Goal: Use online tool/utility: Utilize a website feature to perform a specific function

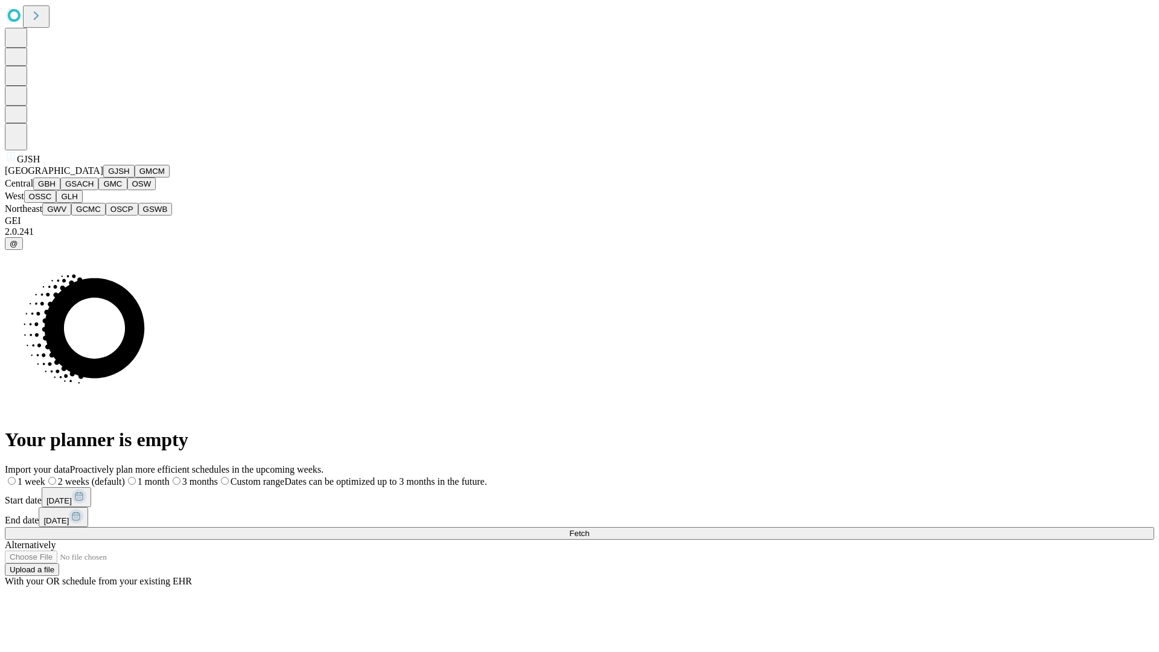
click at [103, 177] on button "GJSH" at bounding box center [118, 171] width 31 height 13
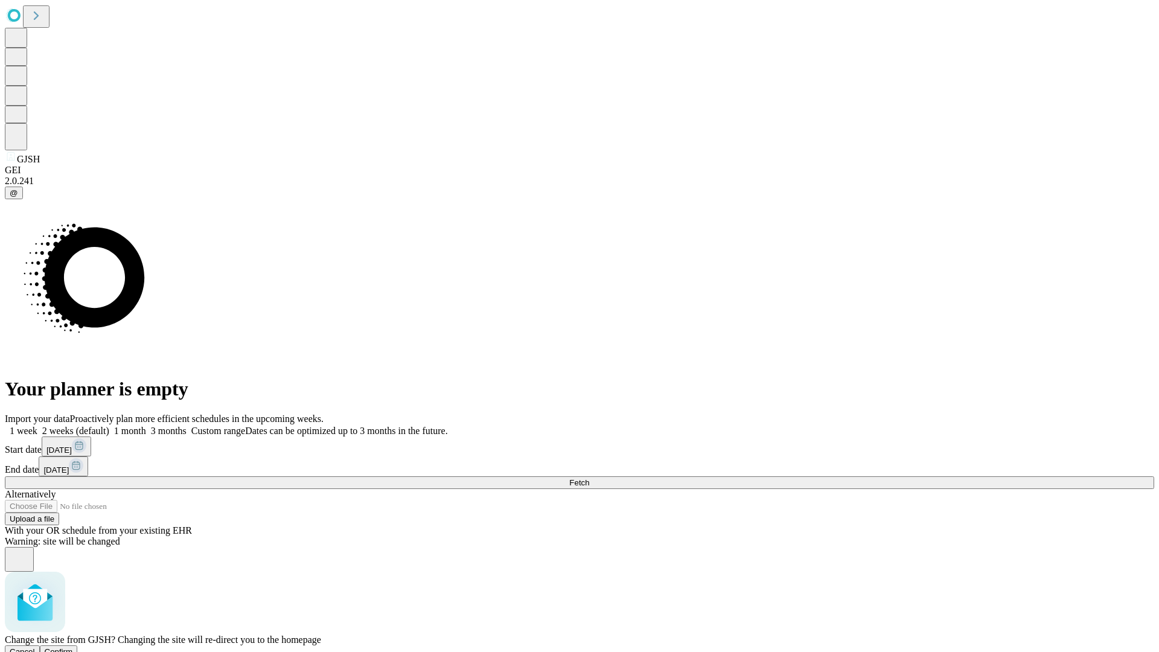
click at [73, 647] on span "Confirm" at bounding box center [59, 651] width 28 height 9
click at [37, 425] on label "1 week" at bounding box center [21, 430] width 33 height 10
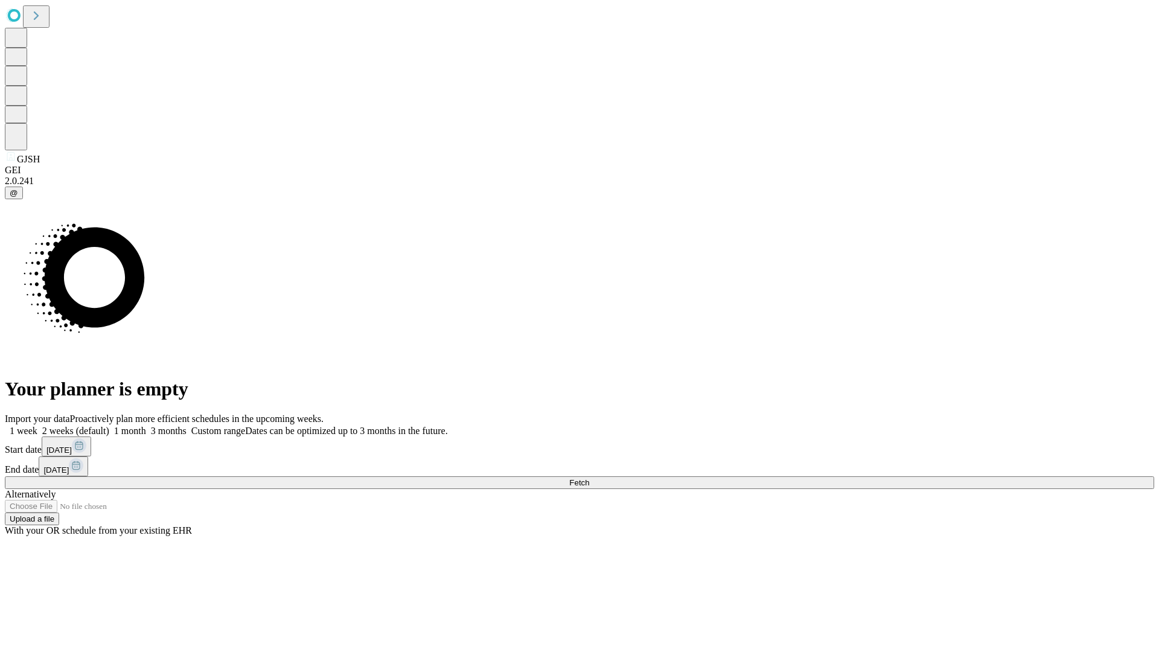
click at [589, 478] on span "Fetch" at bounding box center [579, 482] width 20 height 9
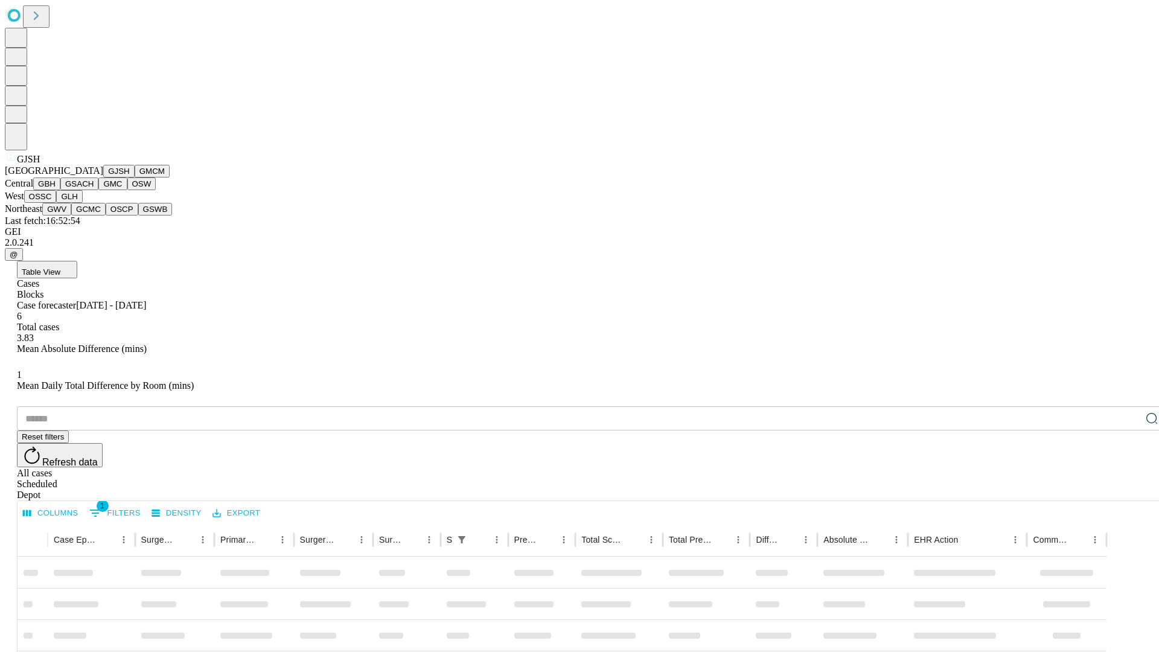
click at [135, 177] on button "GMCM" at bounding box center [152, 171] width 35 height 13
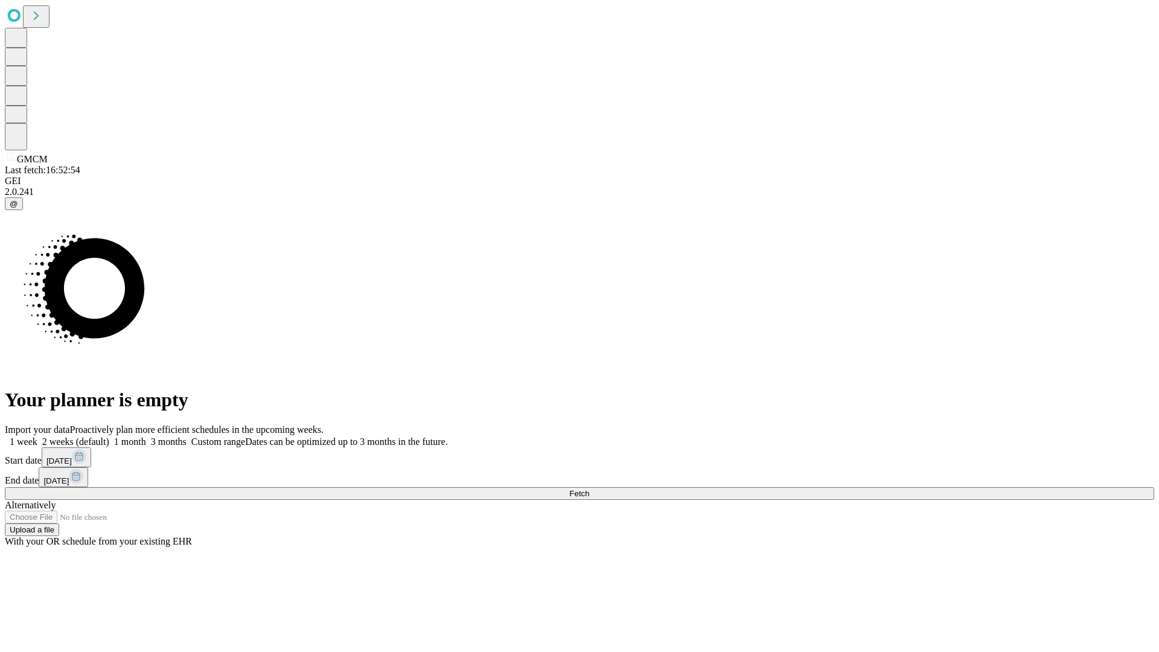
click at [37, 436] on label "1 week" at bounding box center [21, 441] width 33 height 10
click at [589, 489] on span "Fetch" at bounding box center [579, 493] width 20 height 9
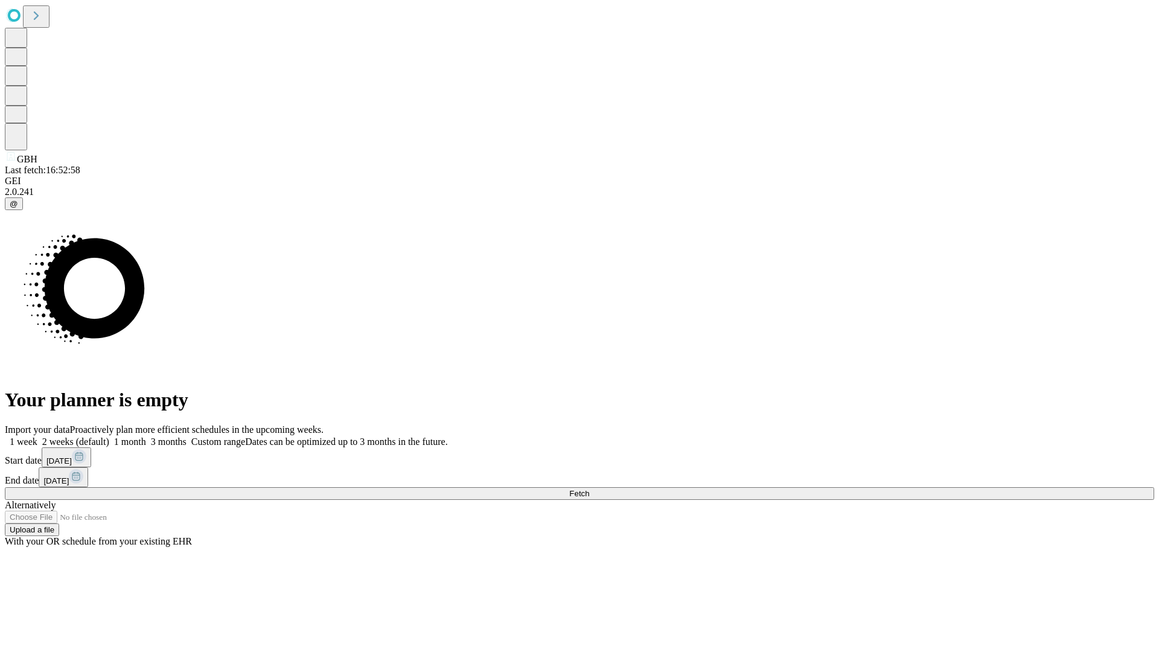
click at [37, 436] on label "1 week" at bounding box center [21, 441] width 33 height 10
click at [589, 489] on span "Fetch" at bounding box center [579, 493] width 20 height 9
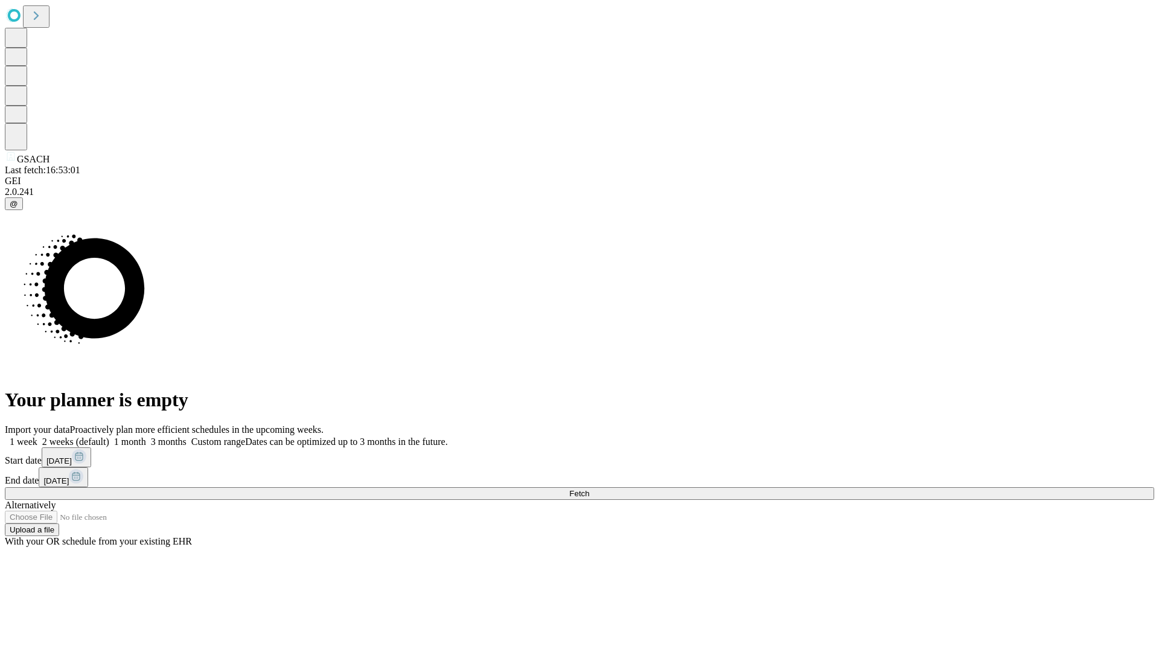
click at [37, 436] on label "1 week" at bounding box center [21, 441] width 33 height 10
click at [589, 489] on span "Fetch" at bounding box center [579, 493] width 20 height 9
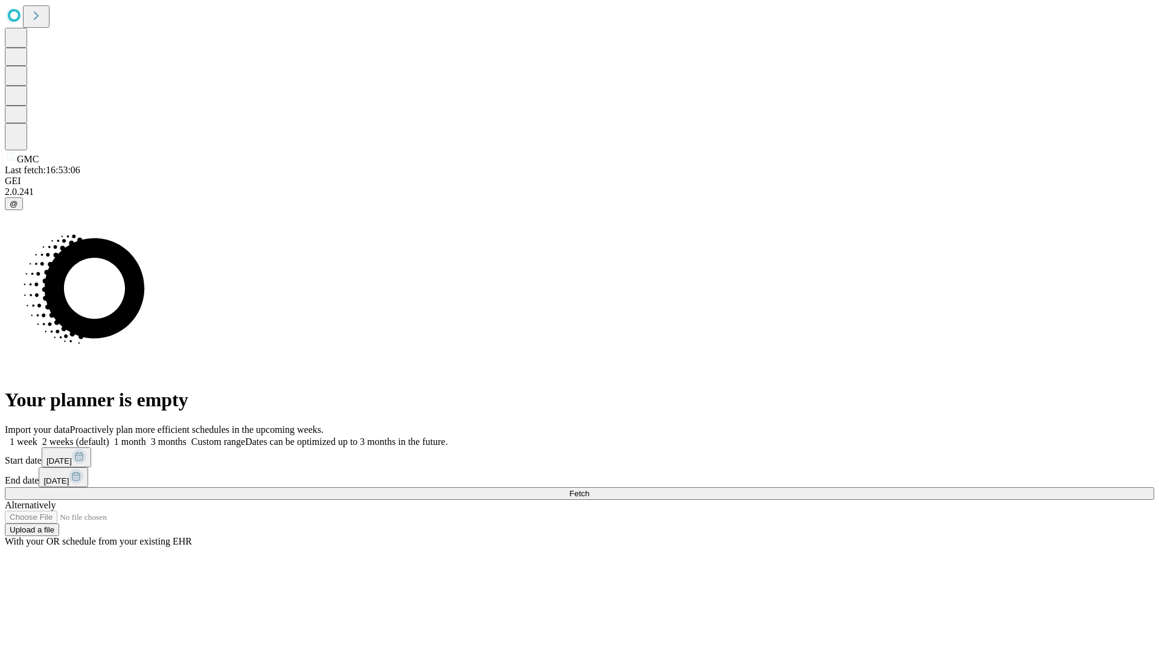
click at [37, 436] on label "1 week" at bounding box center [21, 441] width 33 height 10
click at [589, 489] on span "Fetch" at bounding box center [579, 493] width 20 height 9
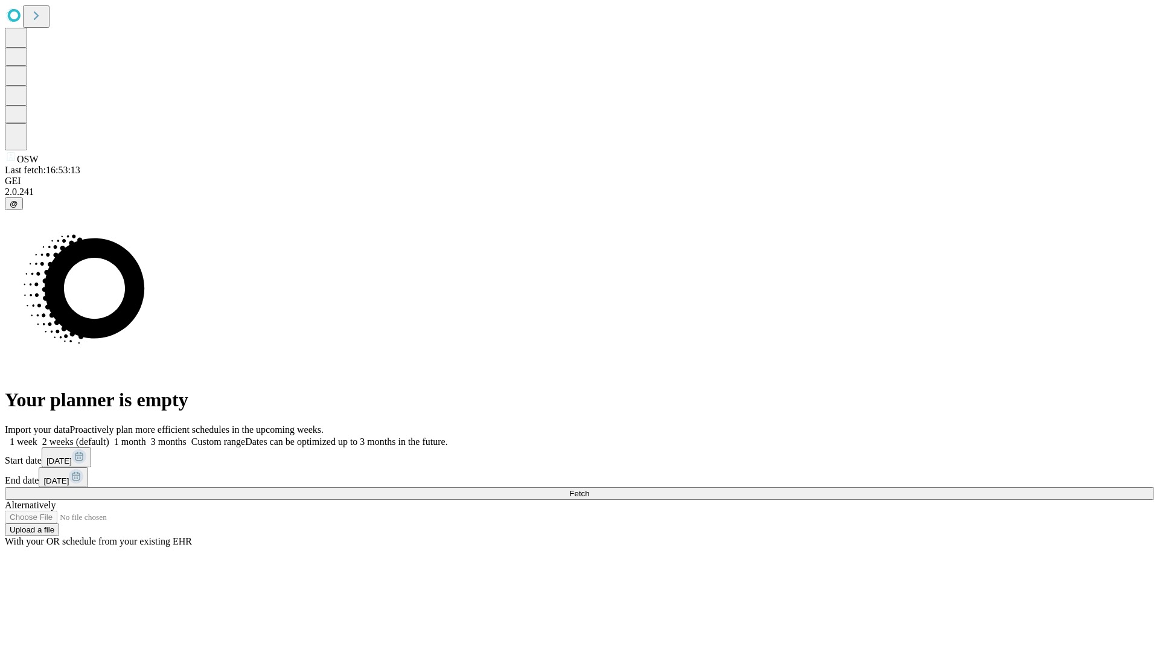
click at [37, 436] on label "1 week" at bounding box center [21, 441] width 33 height 10
click at [589, 489] on span "Fetch" at bounding box center [579, 493] width 20 height 9
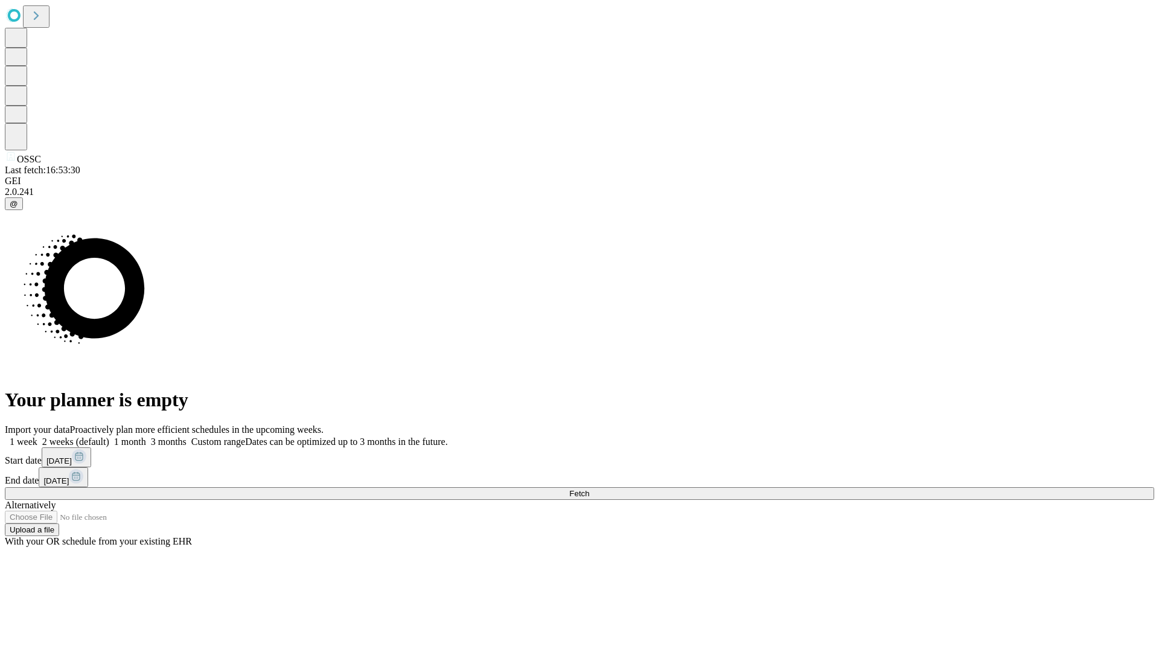
click at [37, 436] on label "1 week" at bounding box center [21, 441] width 33 height 10
click at [589, 489] on span "Fetch" at bounding box center [579, 493] width 20 height 9
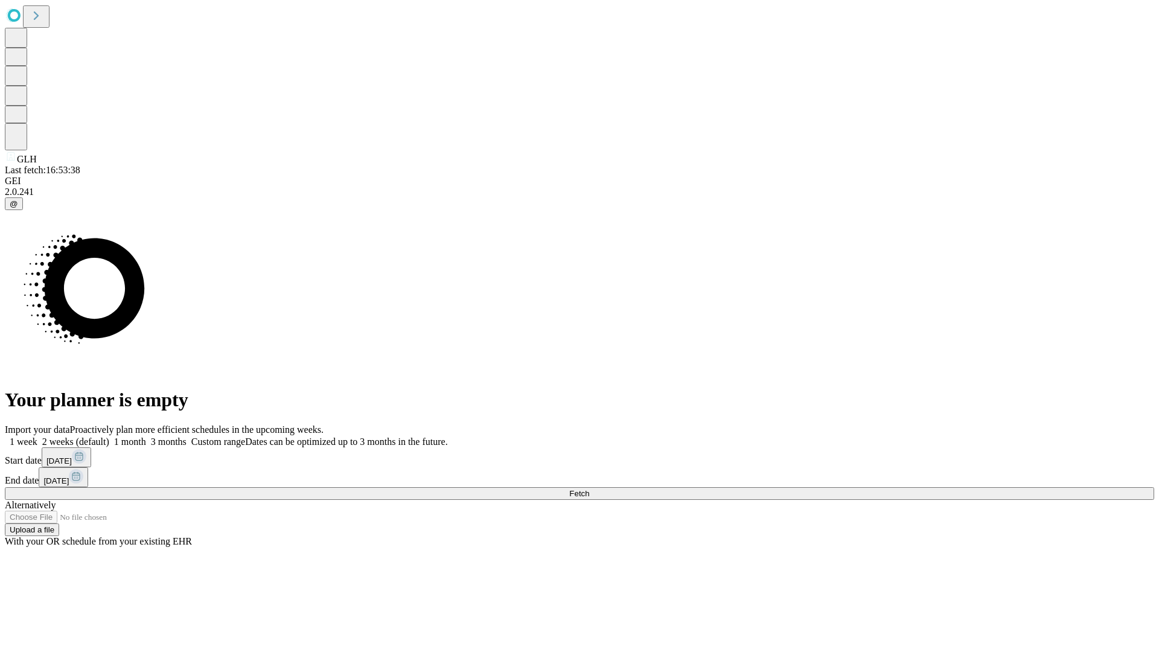
click at [37, 436] on label "1 week" at bounding box center [21, 441] width 33 height 10
click at [589, 489] on span "Fetch" at bounding box center [579, 493] width 20 height 9
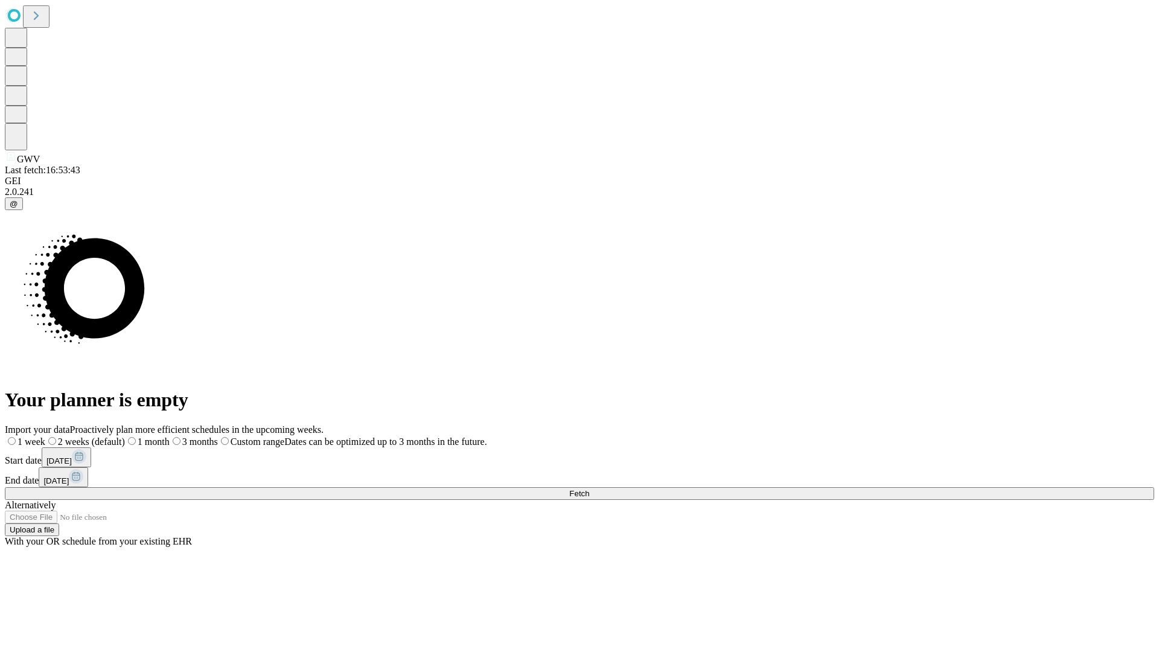
click at [45, 436] on label "1 week" at bounding box center [25, 441] width 40 height 10
click at [589, 489] on span "Fetch" at bounding box center [579, 493] width 20 height 9
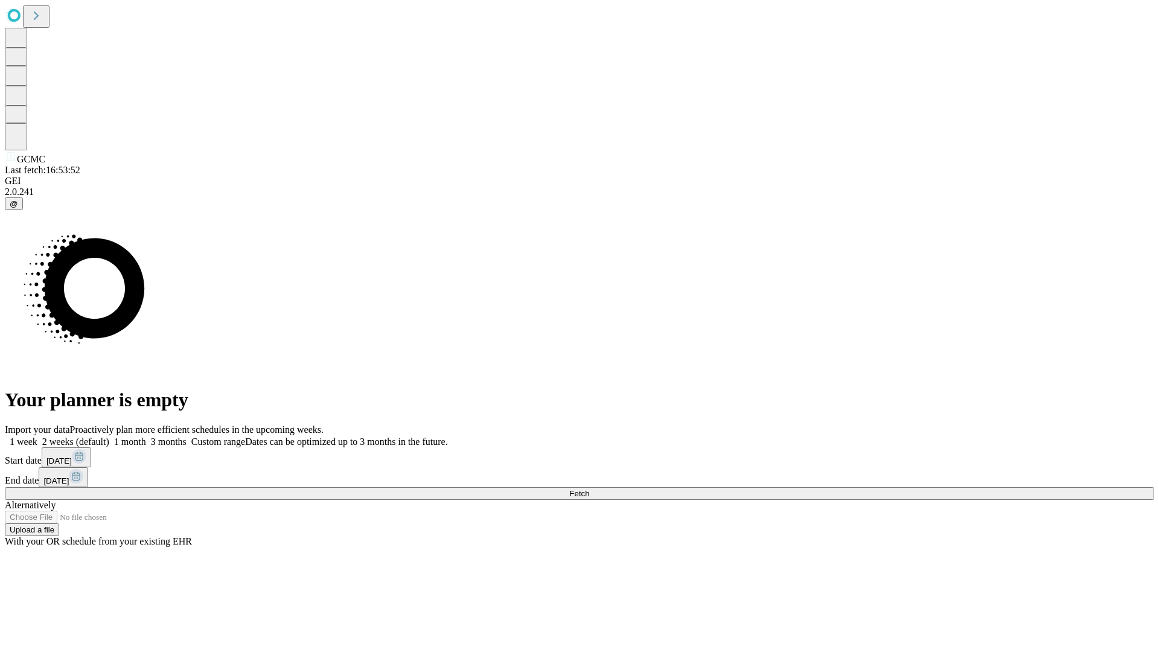
click at [37, 436] on label "1 week" at bounding box center [21, 441] width 33 height 10
click at [589, 489] on span "Fetch" at bounding box center [579, 493] width 20 height 9
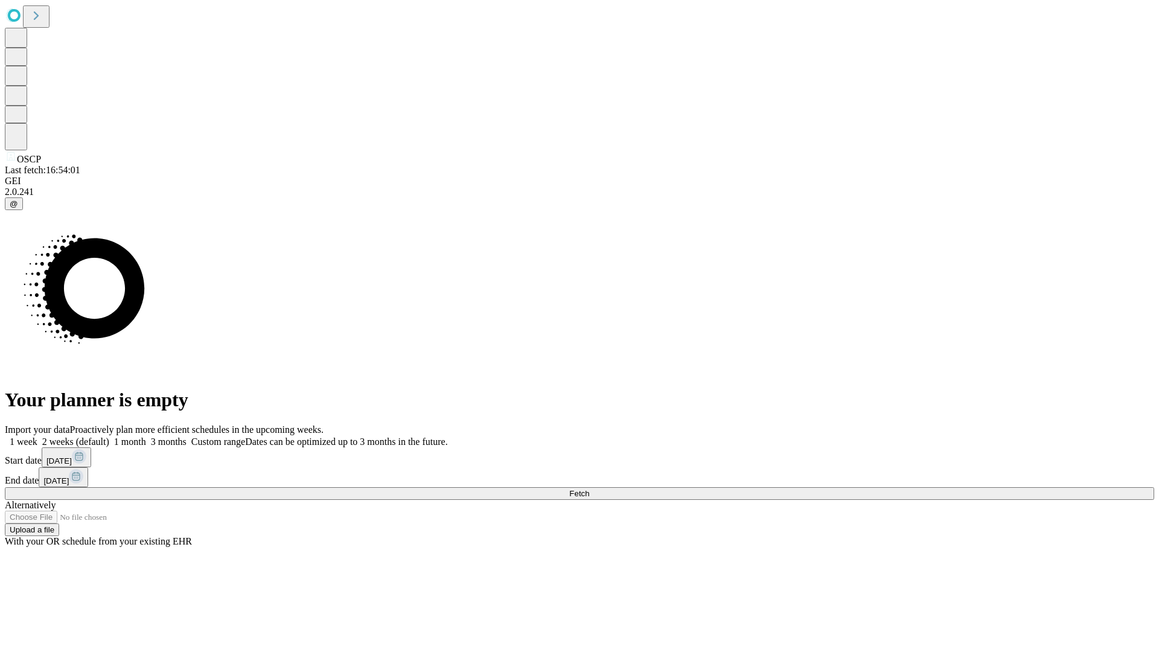
click at [589, 489] on span "Fetch" at bounding box center [579, 493] width 20 height 9
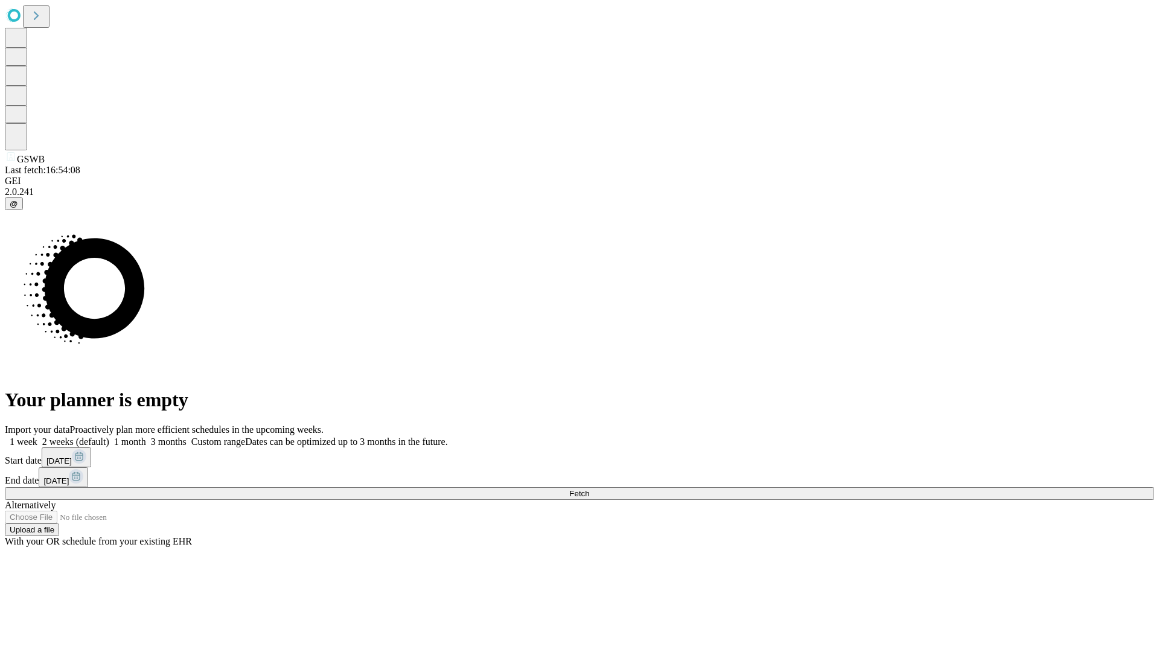
click at [37, 436] on label "1 week" at bounding box center [21, 441] width 33 height 10
click at [589, 489] on span "Fetch" at bounding box center [579, 493] width 20 height 9
